Goal: Transaction & Acquisition: Purchase product/service

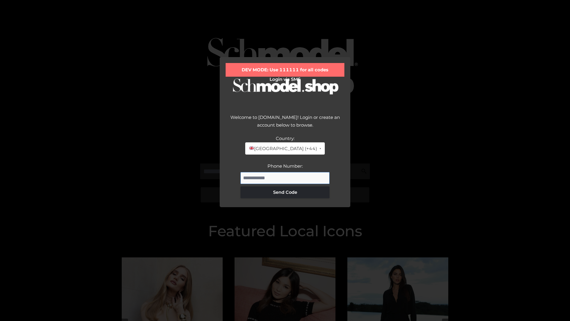
click at [285, 178] on input "Phone Number:" at bounding box center [284, 178] width 89 height 12
type input "**********"
click at [285, 192] on button "Send Code" at bounding box center [284, 192] width 89 height 12
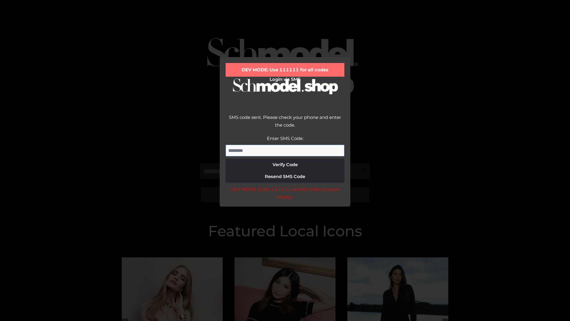
click at [285, 150] on input "Enter SMS Code:" at bounding box center [285, 151] width 119 height 12
type input "******"
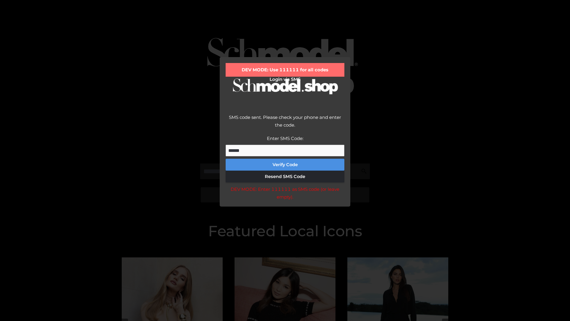
click at [285, 164] on button "Verify Code" at bounding box center [285, 165] width 119 height 12
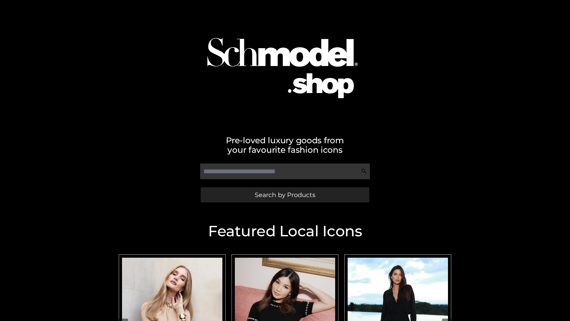
click at [285, 194] on span "Search by Products" at bounding box center [285, 195] width 61 height 6
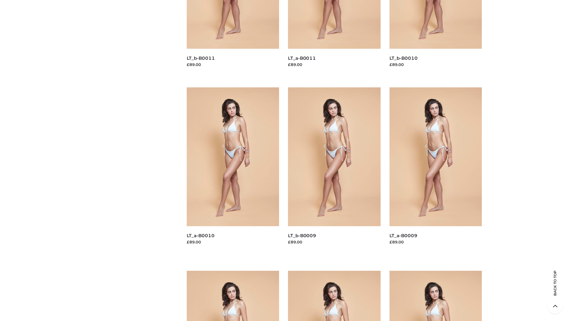
scroll to position [1565, 0]
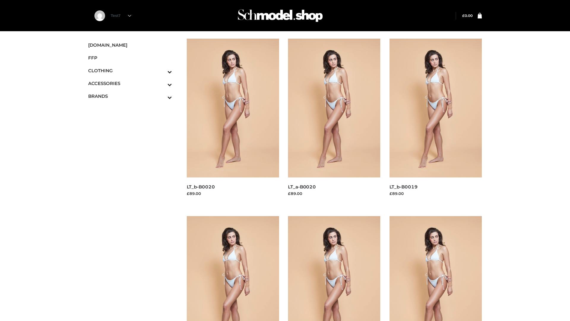
scroll to position [483, 0]
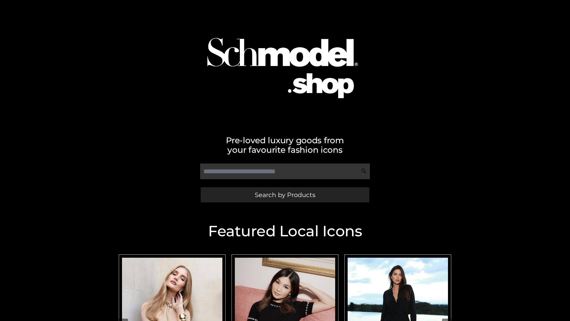
click at [285, 194] on span "Search by Products" at bounding box center [285, 195] width 61 height 6
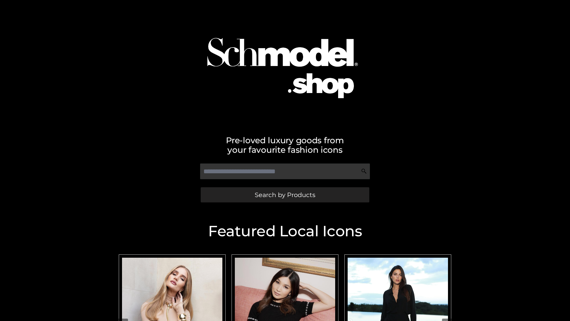
click at [285, 194] on span "Search by Products" at bounding box center [285, 195] width 61 height 6
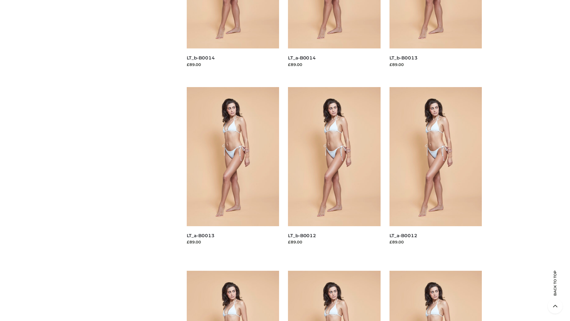
scroll to position [1205, 0]
